Goal: Understand site structure: Understand site structure

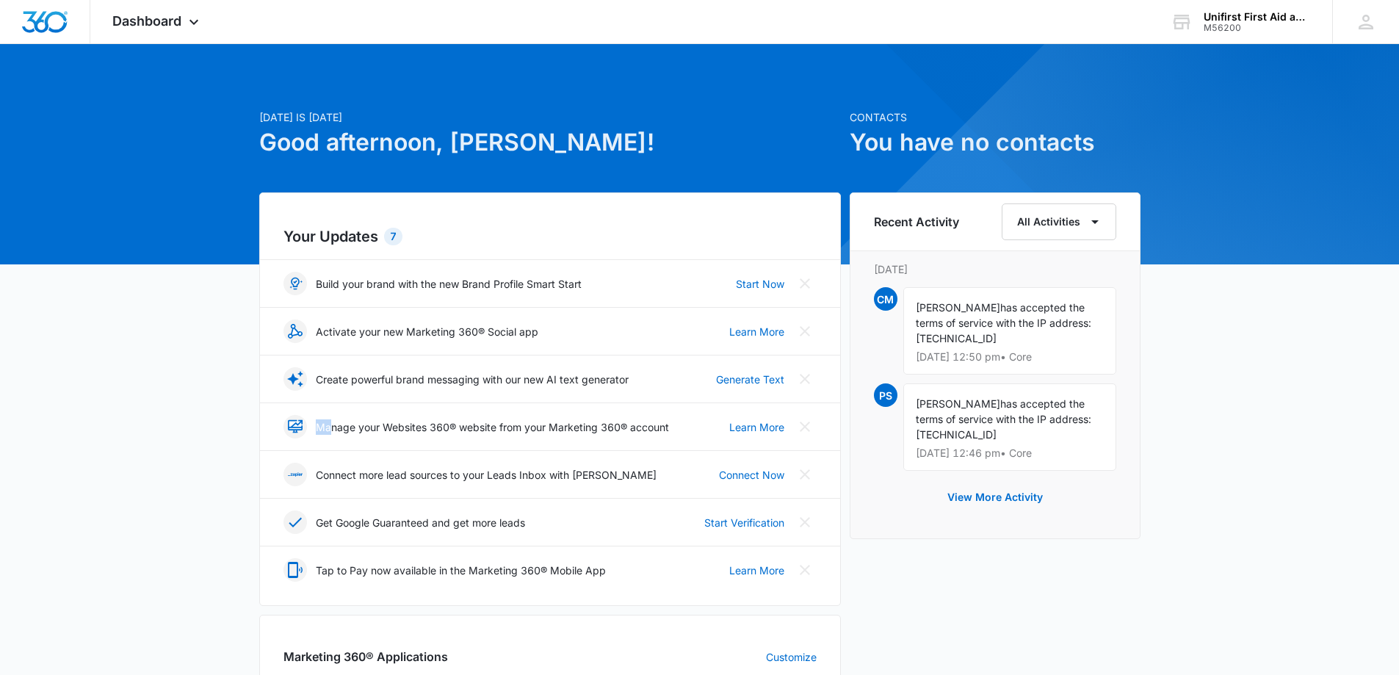
drag, startPoint x: 316, startPoint y: 426, endPoint x: 330, endPoint y: 426, distance: 14.7
click at [330, 426] on p "Manage your Websites 360® website from your Marketing 360® account" at bounding box center [492, 426] width 353 height 15
click at [1360, 464] on div "Today is Friday, September 12th Good afternoon, Paul! Contacts You have no cont…" at bounding box center [699, 683] width 1399 height 1243
